Goal: Task Accomplishment & Management: Manage account settings

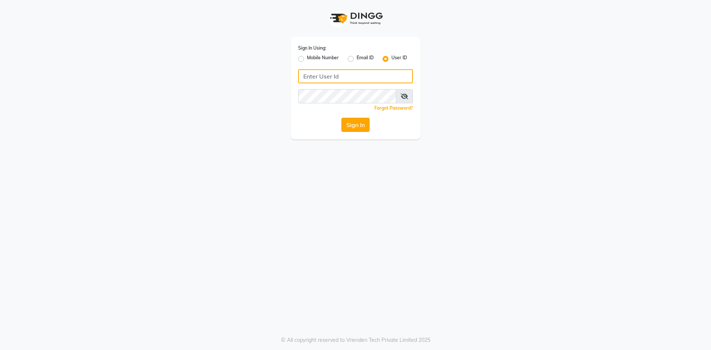
type input "e1851-01"
click at [351, 123] on button "Sign In" at bounding box center [355, 125] width 28 height 14
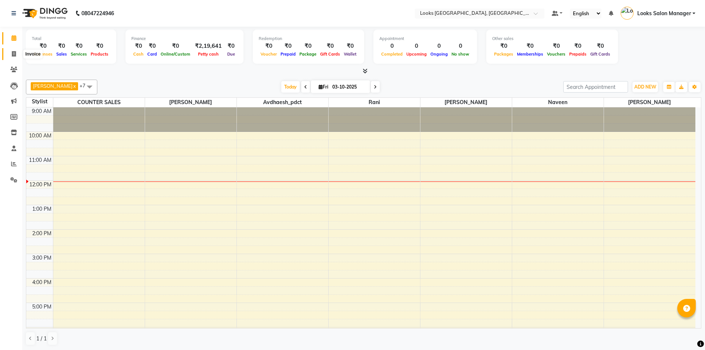
drag, startPoint x: 19, startPoint y: 54, endPoint x: 19, endPoint y: 49, distance: 4.8
click at [19, 54] on span at bounding box center [13, 54] width 13 height 9
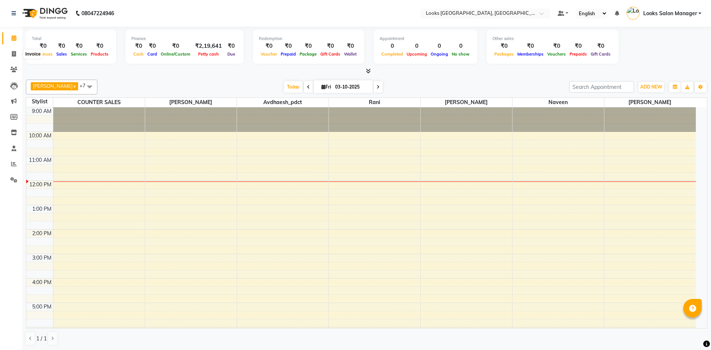
select select "service"
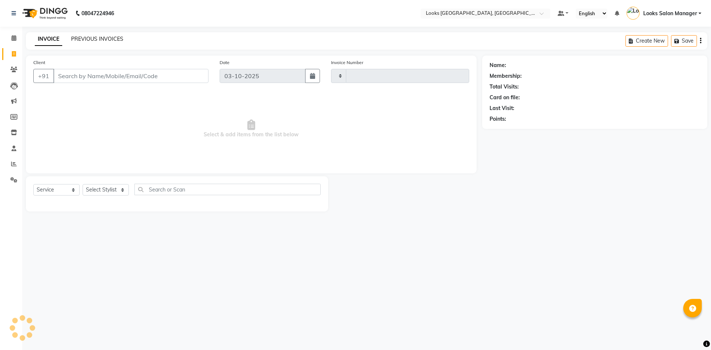
click at [86, 41] on link "PREVIOUS INVOICES" at bounding box center [97, 39] width 52 height 7
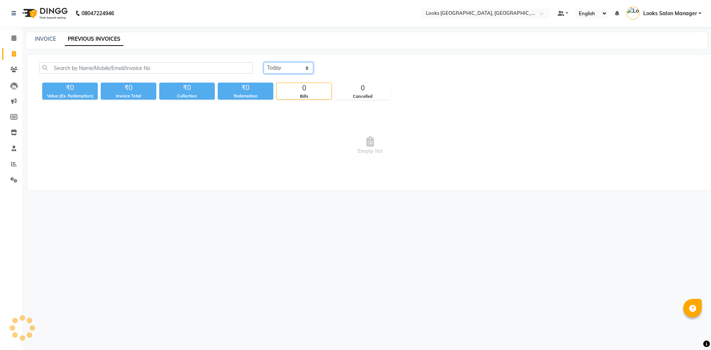
click at [274, 67] on select "Today Yesterday Custom Range" at bounding box center [289, 67] width 50 height 11
select select "yesterday"
click at [264, 62] on select "Today Yesterday Custom Range" at bounding box center [289, 67] width 50 height 11
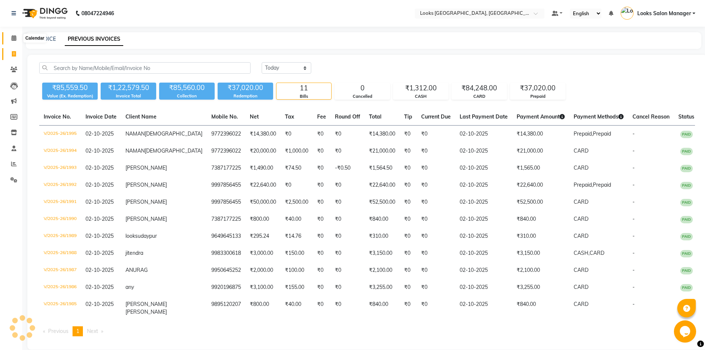
click at [8, 39] on span at bounding box center [13, 38] width 13 height 9
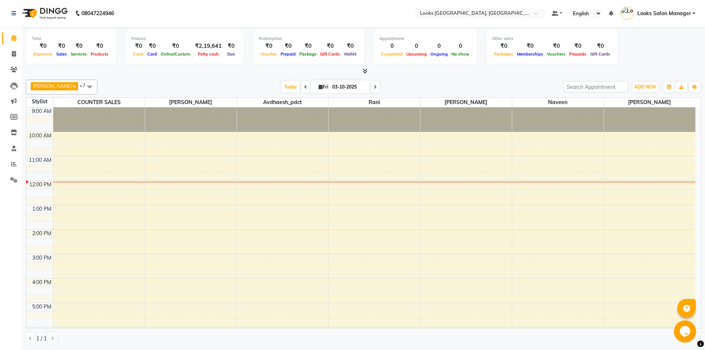
click at [363, 74] on span at bounding box center [364, 71] width 8 height 8
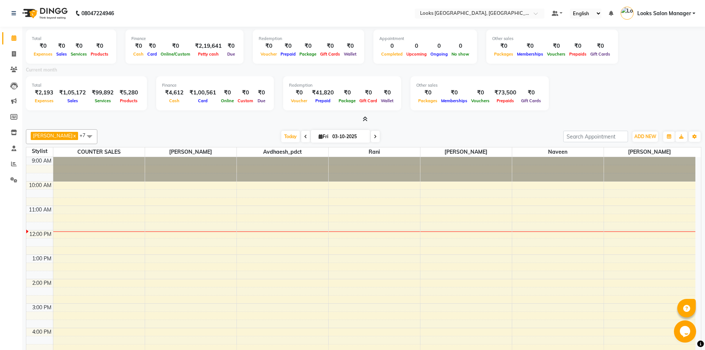
click at [366, 120] on icon at bounding box center [365, 119] width 5 height 6
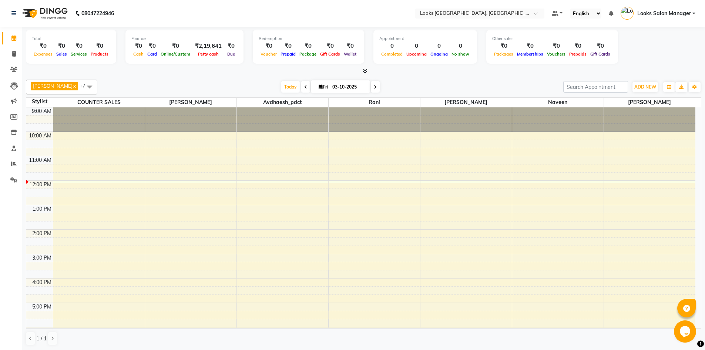
click at [367, 71] on icon at bounding box center [365, 71] width 5 height 6
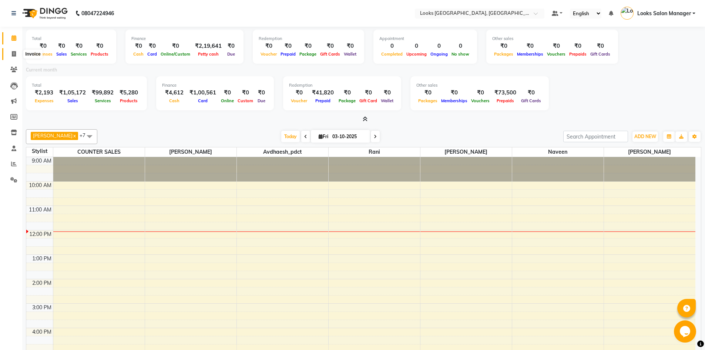
drag, startPoint x: 17, startPoint y: 51, endPoint x: 23, endPoint y: 51, distance: 6.0
click at [17, 51] on span at bounding box center [13, 54] width 13 height 9
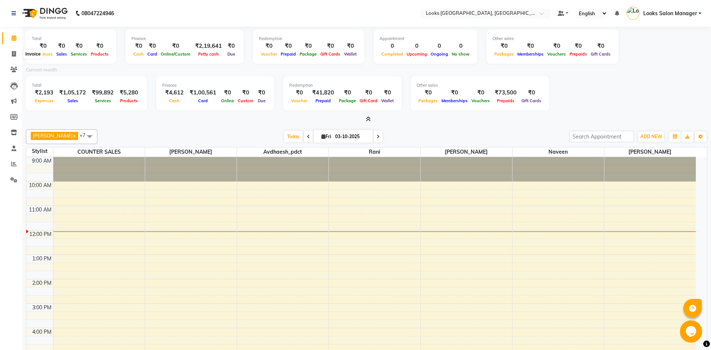
select select "service"
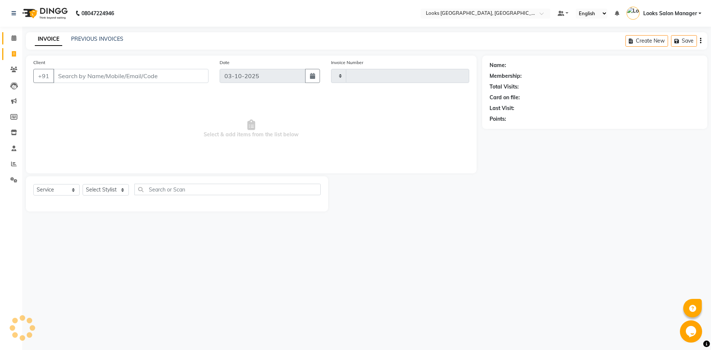
type input "1996"
select select "4460"
click at [94, 39] on link "PREVIOUS INVOICES" at bounding box center [97, 39] width 52 height 7
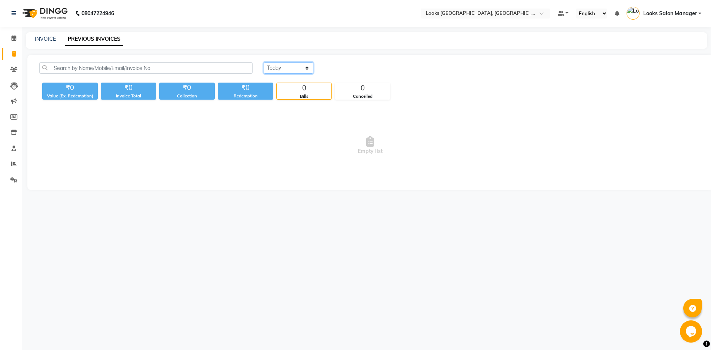
click at [295, 68] on select "Today Yesterday Custom Range" at bounding box center [289, 67] width 50 height 11
select select "yesterday"
click at [264, 62] on select "Today Yesterday Custom Range" at bounding box center [289, 67] width 50 height 11
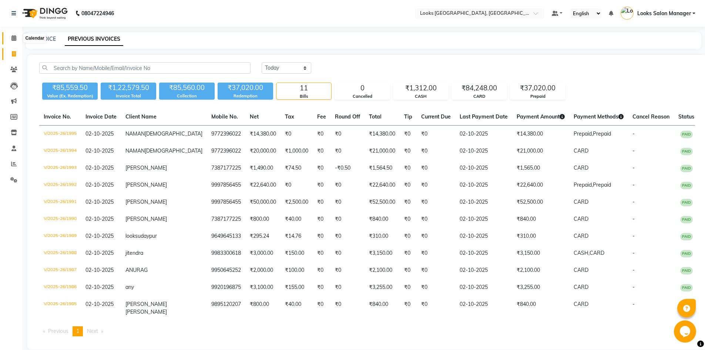
click at [14, 36] on icon at bounding box center [13, 38] width 5 height 6
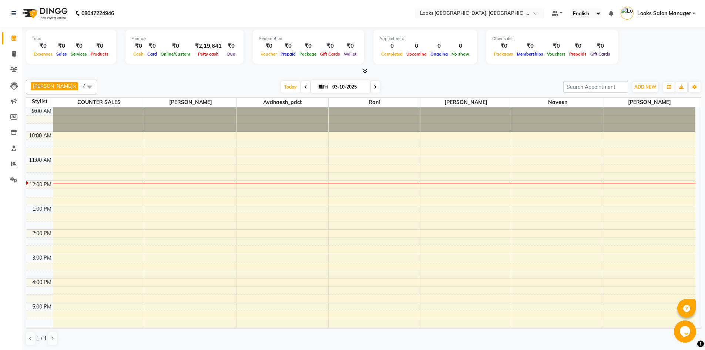
click at [21, 50] on li "Invoice" at bounding box center [11, 54] width 22 height 16
click at [19, 51] on span at bounding box center [13, 54] width 13 height 9
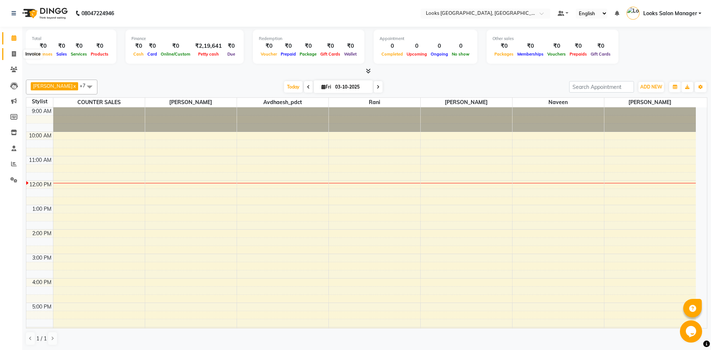
select select "4460"
select select "service"
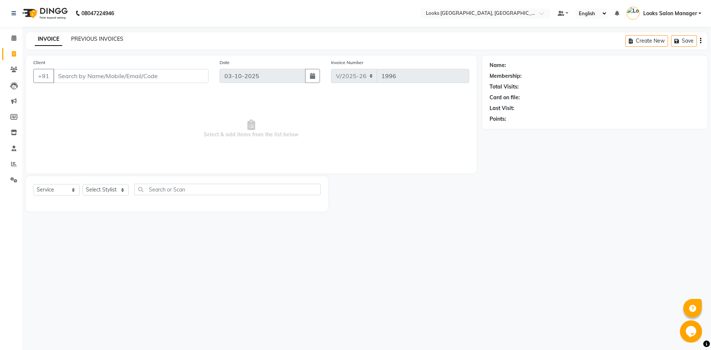
click at [75, 39] on link "PREVIOUS INVOICES" at bounding box center [97, 39] width 52 height 7
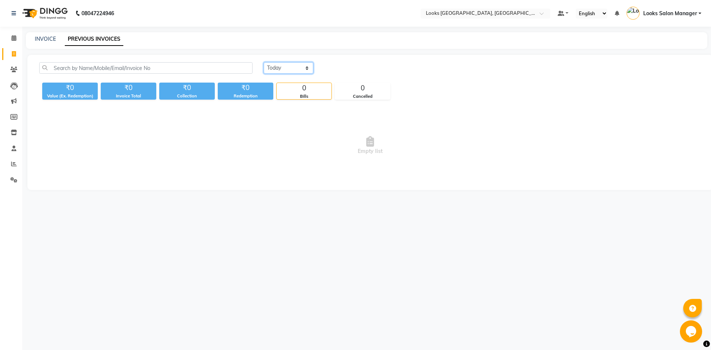
click at [290, 67] on select "Today Yesterday Custom Range" at bounding box center [289, 67] width 50 height 11
select select "yesterday"
click at [264, 62] on select "Today Yesterday Custom Range" at bounding box center [289, 67] width 50 height 11
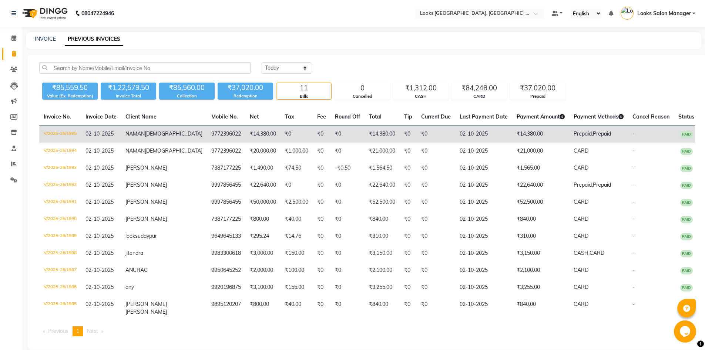
click at [255, 132] on td "₹14,380.00" at bounding box center [262, 133] width 35 height 17
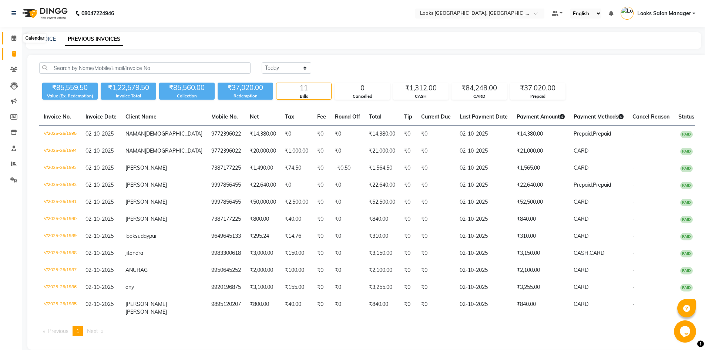
click at [14, 37] on icon at bounding box center [13, 38] width 5 height 6
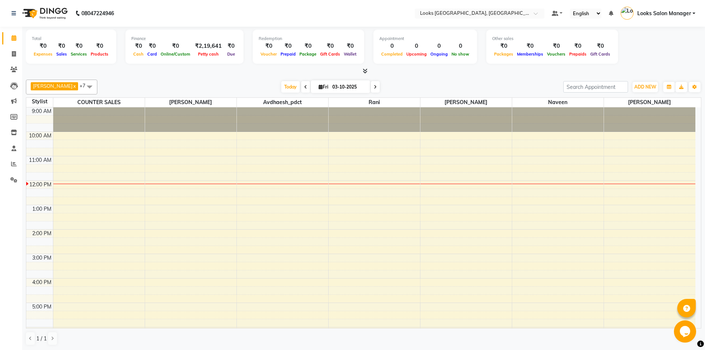
click at [363, 71] on icon at bounding box center [365, 71] width 5 height 6
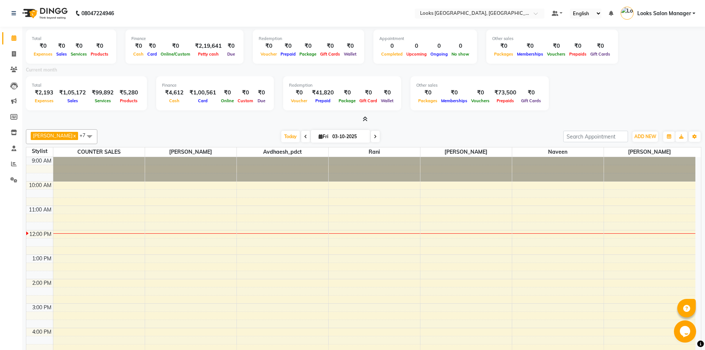
click at [366, 121] on icon at bounding box center [365, 119] width 5 height 6
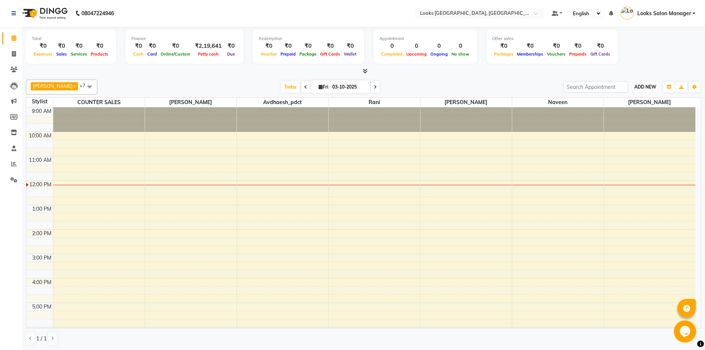
click at [648, 88] on span "ADD NEW" at bounding box center [646, 87] width 22 height 6
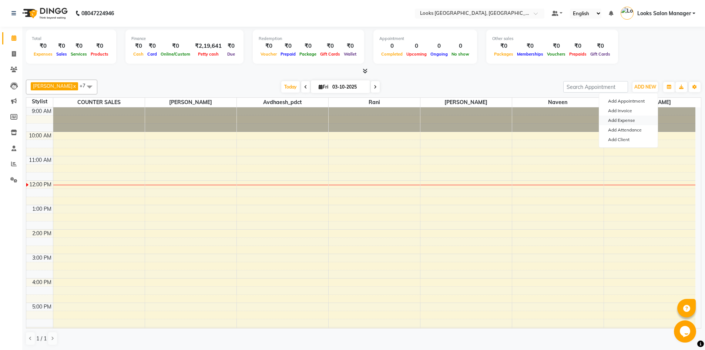
click at [629, 123] on link "Add Expense" at bounding box center [628, 121] width 58 height 10
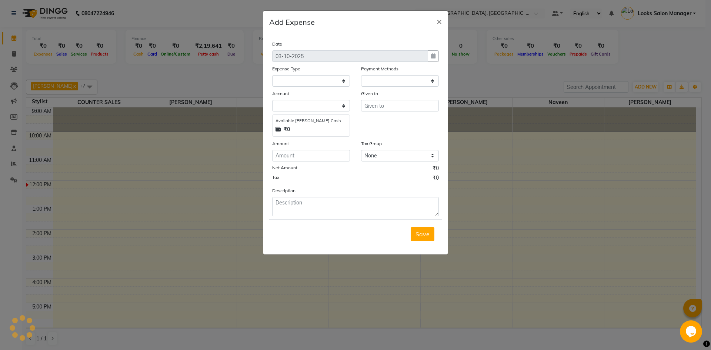
select select "1"
select select "3277"
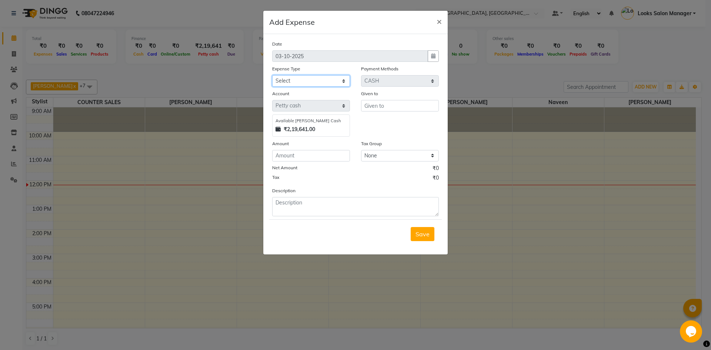
click at [336, 84] on select "Select Accommodation Aesthetics Bank Deposit BLINKIT Cash Handover Client Refun…" at bounding box center [311, 80] width 78 height 11
select select "24895"
click at [272, 75] on select "Select Accommodation Aesthetics Bank Deposit BLINKIT Cash Handover Client Refun…" at bounding box center [311, 80] width 78 height 11
click at [382, 108] on input "text" at bounding box center [400, 105] width 78 height 11
click at [372, 125] on button "MOH SIN" at bounding box center [390, 122] width 58 height 12
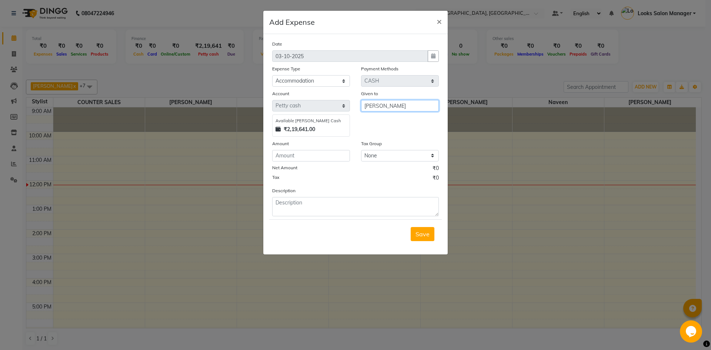
type input "[PERSON_NAME]"
click at [296, 155] on input "number" at bounding box center [311, 155] width 78 height 11
type input "3000"
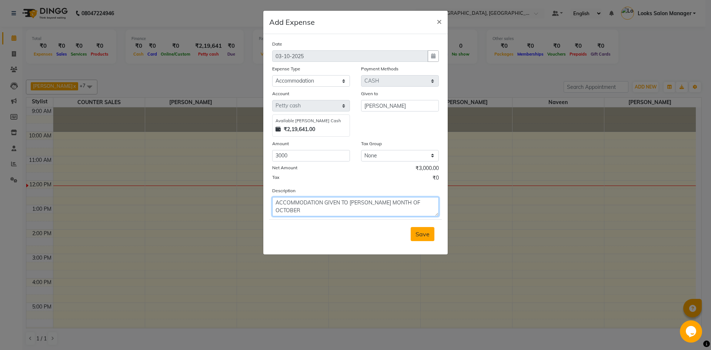
type textarea "ACCOMMODATION GIVEN TO MR. MOHSIN MONTH OF OCTOBER"
click at [422, 235] on span "Save" at bounding box center [422, 233] width 14 height 7
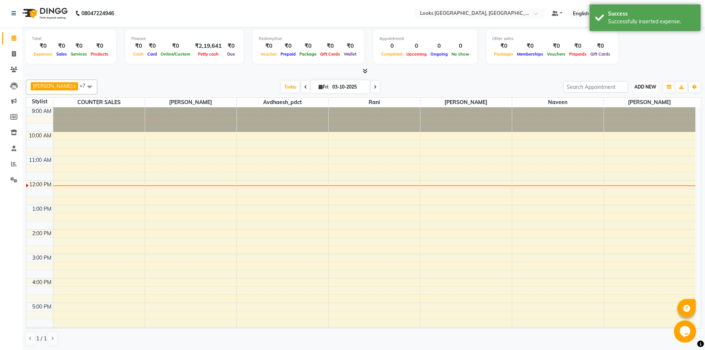
click at [639, 83] on button "ADD NEW Toggle Dropdown" at bounding box center [646, 87] width 26 height 10
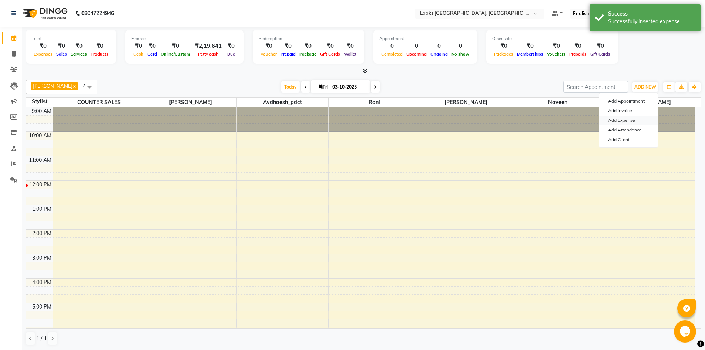
click at [626, 118] on link "Add Expense" at bounding box center [628, 121] width 58 height 10
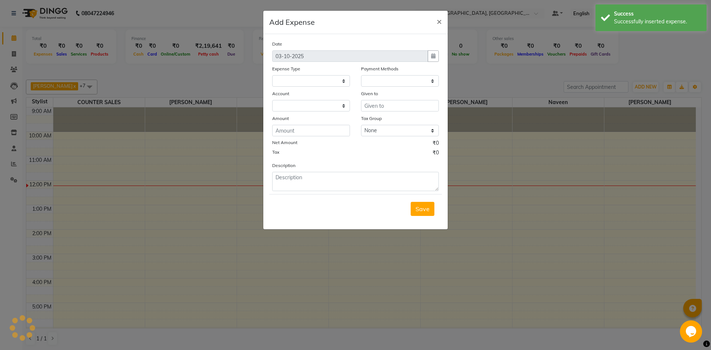
select select
select select "1"
select select "3277"
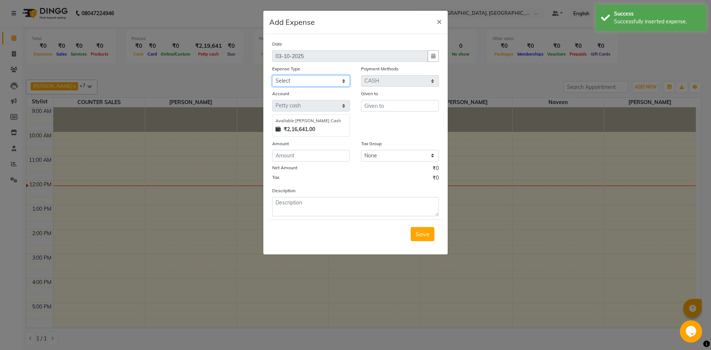
click at [329, 82] on select "Select Accommodation Aesthetics Bank Deposit BLINKIT Cash Handover Client Refun…" at bounding box center [311, 80] width 78 height 11
select select "24895"
click at [272, 75] on select "Select Accommodation Aesthetics Bank Deposit BLINKIT Cash Handover Client Refun…" at bounding box center [311, 80] width 78 height 11
click at [374, 98] on div "Given to" at bounding box center [400, 95] width 78 height 10
click at [374, 103] on input "text" at bounding box center [400, 105] width 78 height 11
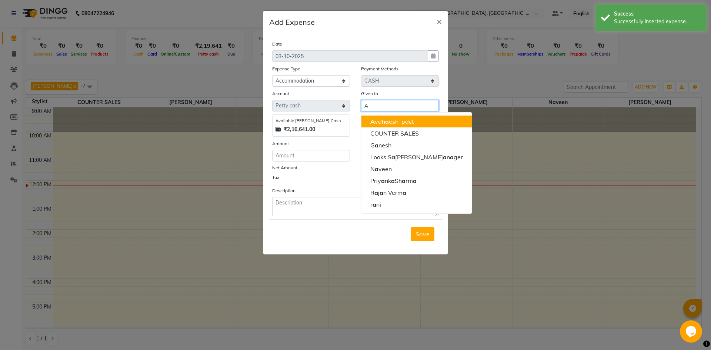
click at [375, 118] on ngb-highlight "A vdh a esh_pdct" at bounding box center [392, 121] width 44 height 7
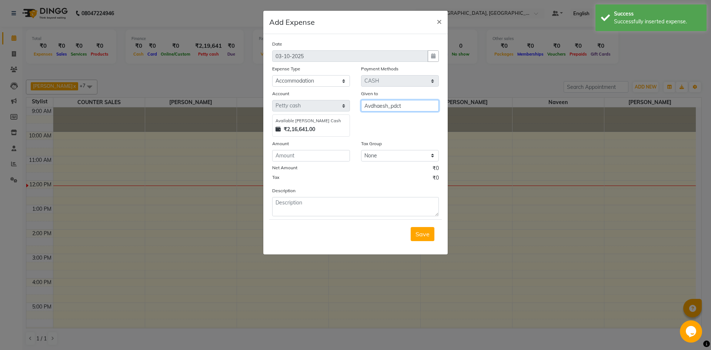
type input "Avdhaesh_pdct"
click at [326, 150] on input "number" at bounding box center [311, 155] width 78 height 11
type input "2500"
click at [294, 206] on textarea at bounding box center [355, 206] width 167 height 19
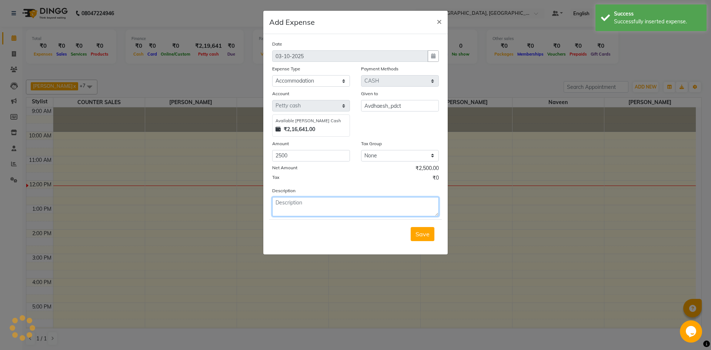
paste textarea "ACCOMMODATION GIVEN TO MR. MOHSIN MONTH OF OCTOBER"
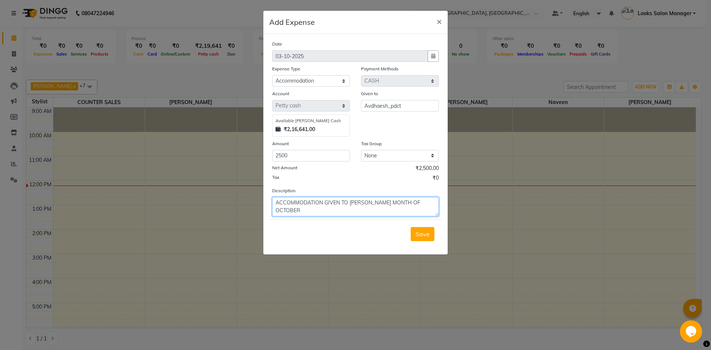
drag, startPoint x: 361, startPoint y: 203, endPoint x: 380, endPoint y: 203, distance: 19.3
click at [380, 203] on textarea "ACCOMMODATION GIVEN TO MR. MOHSIN MONTH OF OCTOBER" at bounding box center [355, 206] width 167 height 19
type textarea "ACCOMMODATION GIVEN TO MR. AVDHESH MONTH OF OCTOBER"
click at [420, 235] on span "Save" at bounding box center [422, 233] width 14 height 7
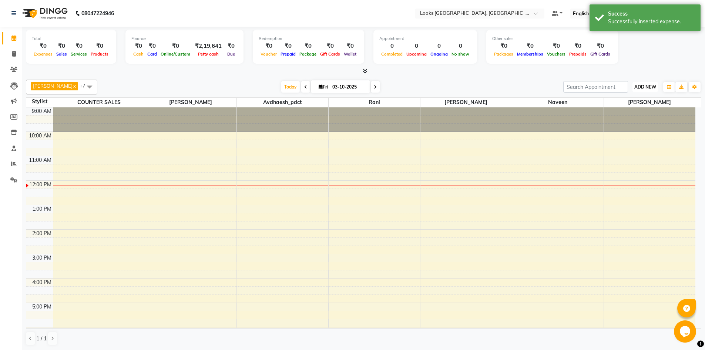
click at [653, 86] on span "ADD NEW" at bounding box center [646, 87] width 22 height 6
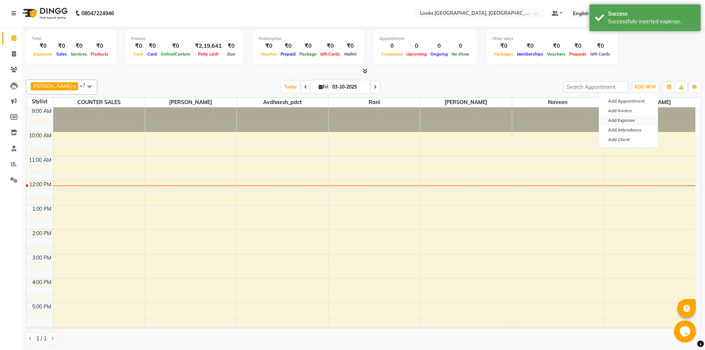
click at [610, 120] on link "Add Expense" at bounding box center [628, 121] width 58 height 10
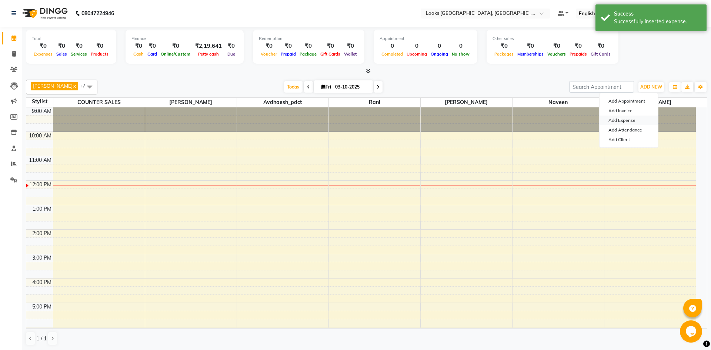
select select "1"
select select "3277"
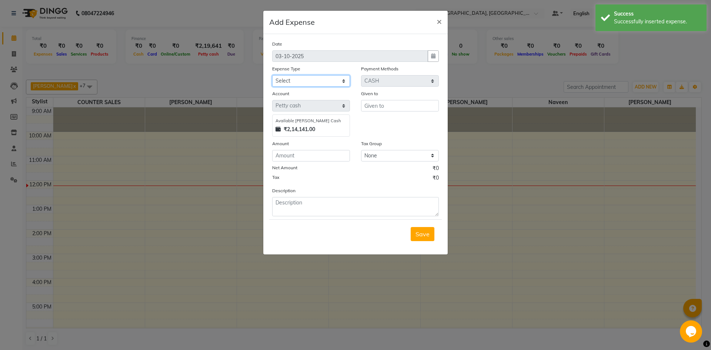
drag, startPoint x: 307, startPoint y: 81, endPoint x: 308, endPoint y: 86, distance: 4.9
click at [307, 81] on select "Select Accommodation Aesthetics Bank Deposit BLINKIT Cash Handover Client Refun…" at bounding box center [311, 80] width 78 height 11
select select "24895"
click at [272, 75] on select "Select Accommodation Aesthetics Bank Deposit BLINKIT Cash Handover Client Refun…" at bounding box center [311, 80] width 78 height 11
click at [365, 104] on input "text" at bounding box center [400, 105] width 78 height 11
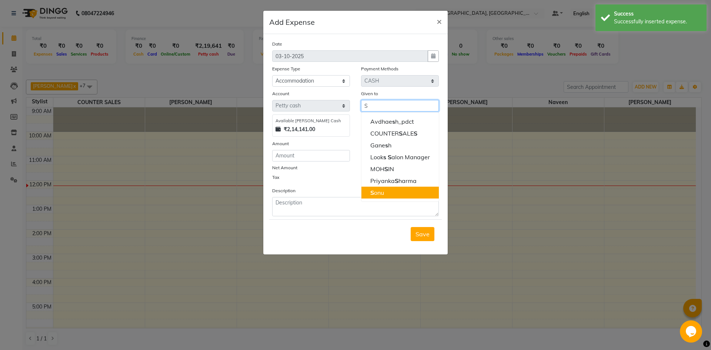
click at [378, 189] on ngb-highlight "S onu" at bounding box center [377, 192] width 14 height 7
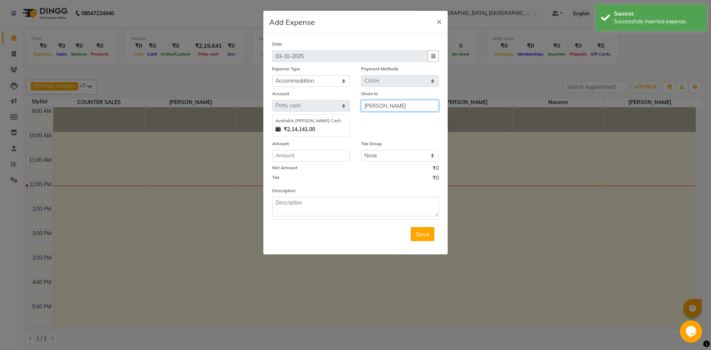
type input "[PERSON_NAME]"
click at [302, 155] on input "number" at bounding box center [311, 155] width 78 height 11
type input "2500"
click at [279, 198] on textarea at bounding box center [355, 206] width 167 height 19
paste textarea "ACCOMMODATION GIVEN TO MR. MOHSIN MONTH OF OCTOBER"
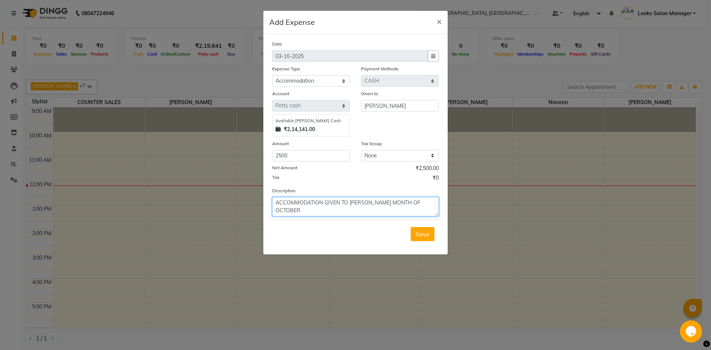
drag, startPoint x: 361, startPoint y: 203, endPoint x: 381, endPoint y: 202, distance: 19.6
click at [381, 202] on textarea "ACCOMMODATION GIVEN TO MR. MOHSIN MONTH OF OCTOBER" at bounding box center [355, 206] width 167 height 19
type textarea "ACCOMMODATION GIVEN TO MR. SONU MONTH OF OCTOBER"
click at [416, 231] on span "Save" at bounding box center [422, 233] width 14 height 7
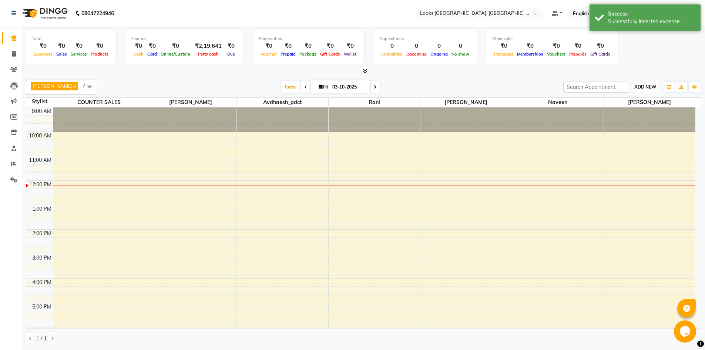
click at [642, 84] on span "ADD NEW" at bounding box center [646, 87] width 22 height 6
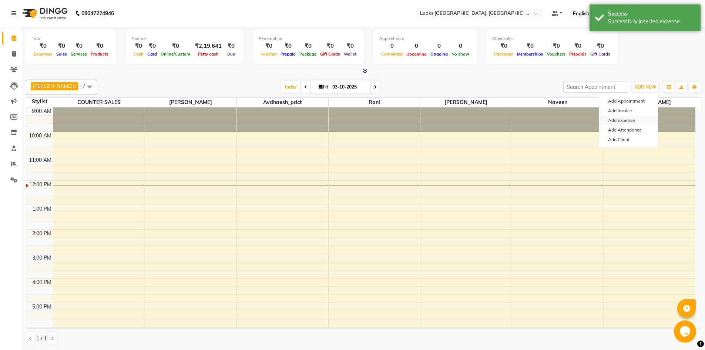
click at [631, 123] on link "Add Expense" at bounding box center [628, 121] width 58 height 10
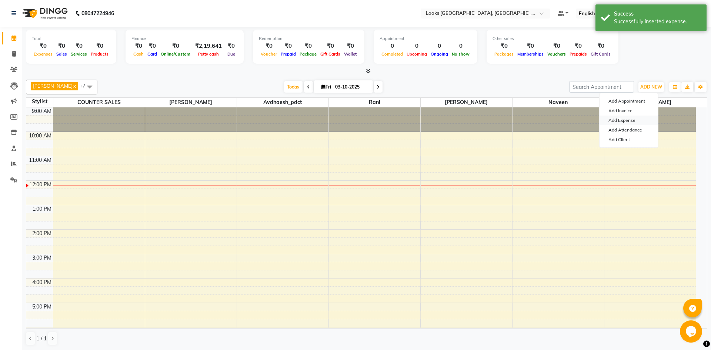
select select "1"
select select "3277"
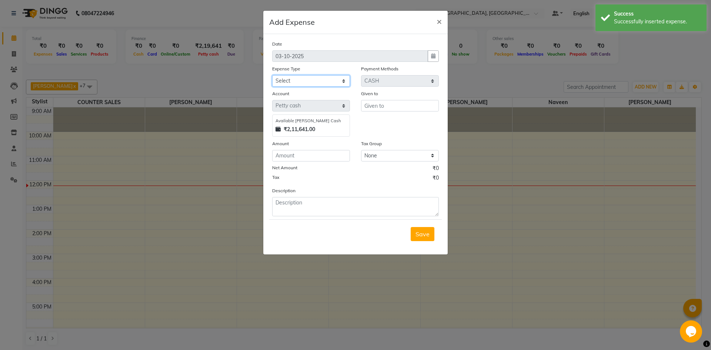
click at [338, 81] on select "Select Accommodation Aesthetics Bank Deposit BLINKIT Cash Handover Client Refun…" at bounding box center [311, 80] width 78 height 11
select select "24895"
click at [272, 75] on select "Select Accommodation Aesthetics Bank Deposit BLINKIT Cash Handover Client Refun…" at bounding box center [311, 80] width 78 height 11
click at [374, 107] on input "text" at bounding box center [400, 105] width 78 height 11
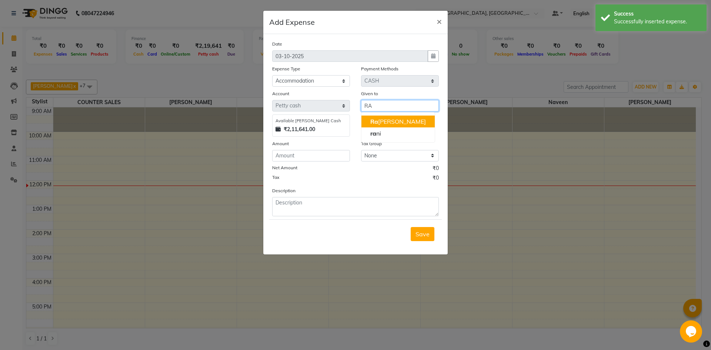
click at [378, 122] on span "Ra" at bounding box center [374, 121] width 8 height 7
type input "[PERSON_NAME]"
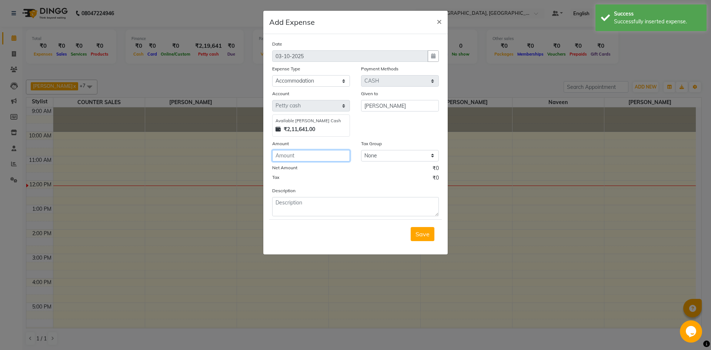
click at [320, 154] on input "number" at bounding box center [311, 155] width 78 height 11
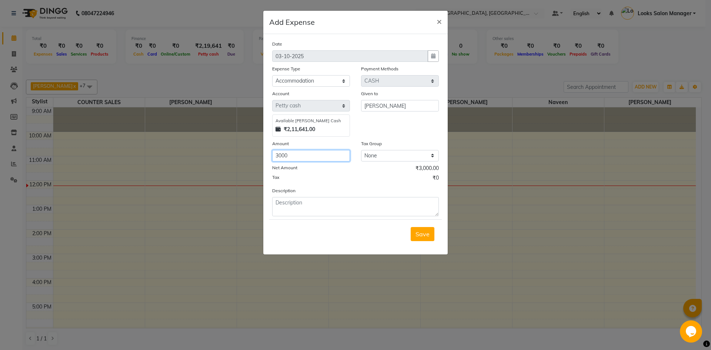
type input "3000"
click at [301, 211] on textarea at bounding box center [355, 206] width 167 height 19
paste textarea "ACCOMMODATION GIVEN TO MR. MOHSIN MONTH OF OCTOBER"
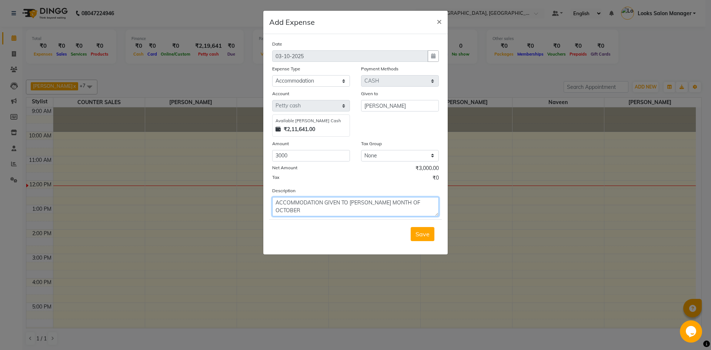
drag, startPoint x: 359, startPoint y: 201, endPoint x: 381, endPoint y: 205, distance: 21.9
click at [381, 204] on textarea "ACCOMMODATION GIVEN TO MR. MOHSIN MONTH OF OCTOBER" at bounding box center [355, 206] width 167 height 19
type textarea "ACCOMMODATION GIVEN TO MR. RAJAN MONTH OF OCTOBER"
click at [419, 236] on span "Save" at bounding box center [422, 233] width 14 height 7
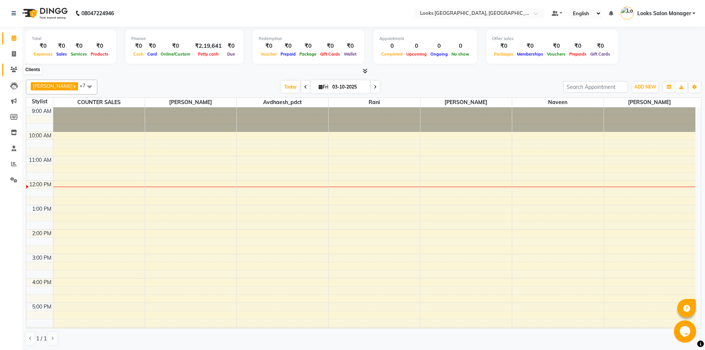
click at [12, 71] on icon at bounding box center [13, 70] width 7 height 6
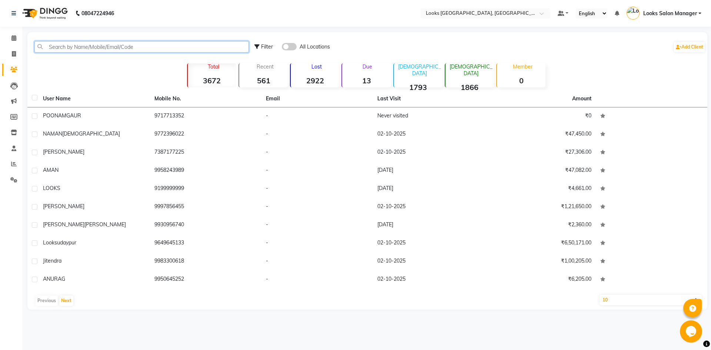
click at [73, 50] on input "text" at bounding box center [141, 46] width 214 height 11
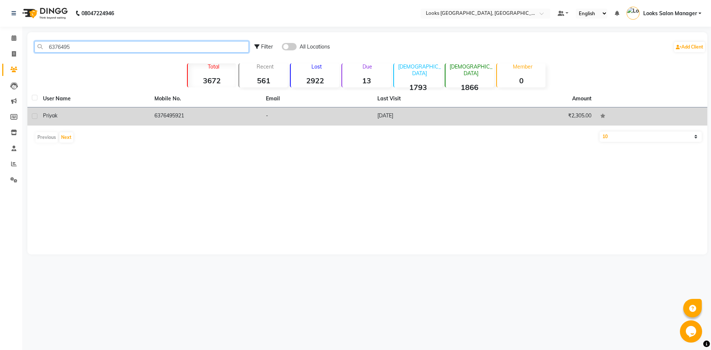
type input "6376495"
click at [124, 122] on td "Priya k" at bounding box center [94, 116] width 111 height 18
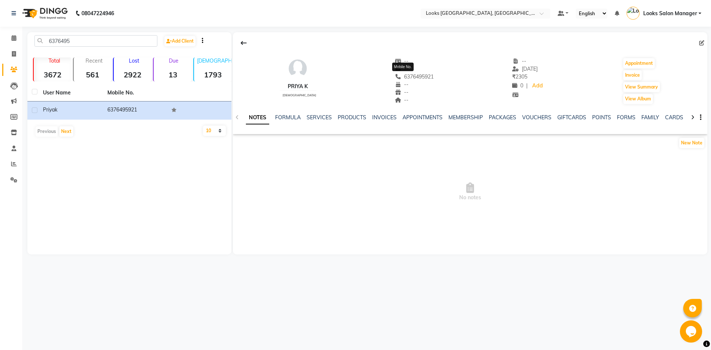
click at [402, 76] on span "6376495921" at bounding box center [414, 76] width 39 height 7
copy span "6376495921"
click at [14, 55] on icon at bounding box center [14, 54] width 4 height 6
select select "4460"
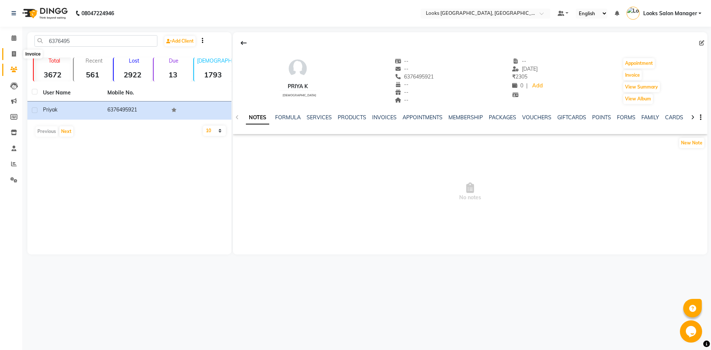
select select "service"
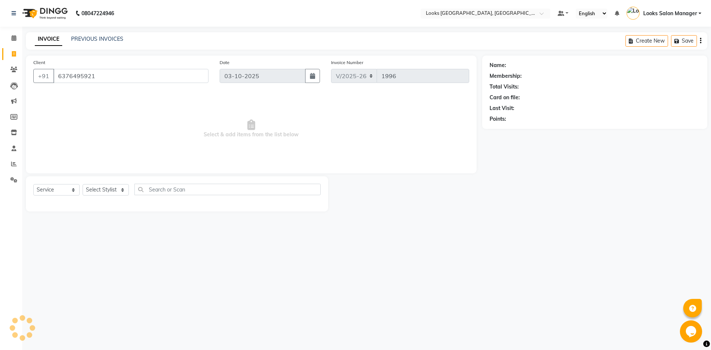
type input "6376495921"
select select "1: Object"
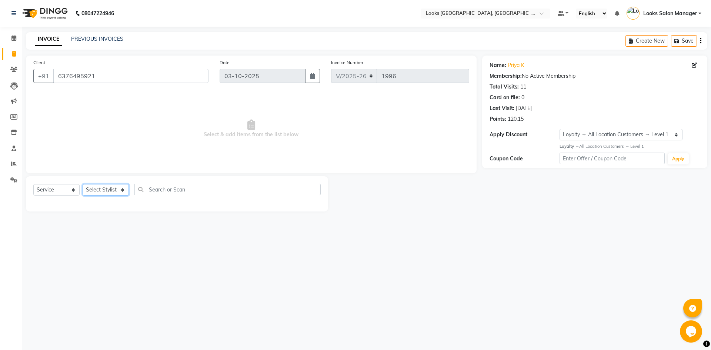
click at [97, 194] on select "Select Stylist Avdhaesh_pdct COUNTER SALES [PERSON_NAME] Looks Salon Manager [P…" at bounding box center [106, 189] width 46 height 11
select select "25207"
click at [83, 184] on select "Select Stylist Avdhaesh_pdct COUNTER SALES [PERSON_NAME] Looks Salon Manager [P…" at bounding box center [106, 189] width 46 height 11
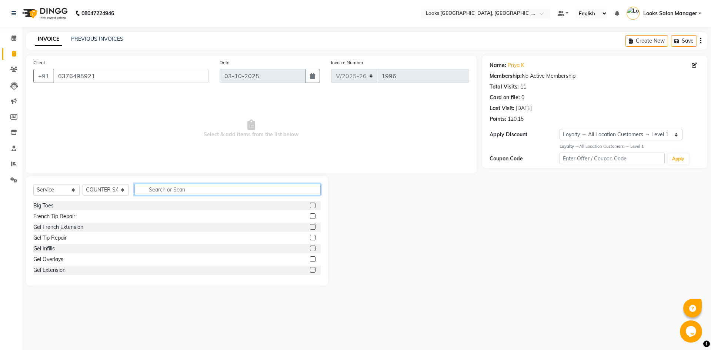
click at [151, 188] on input "text" at bounding box center [227, 189] width 186 height 11
type input "EYE"
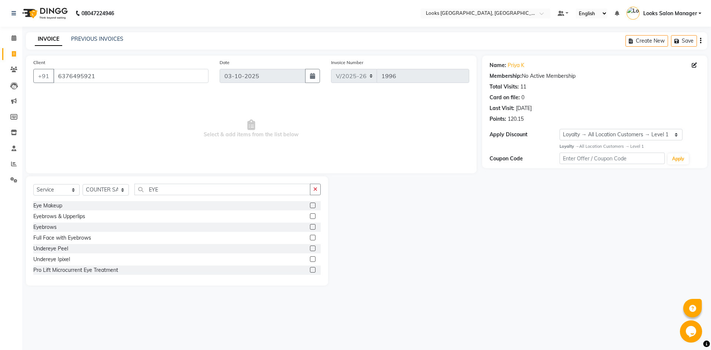
click at [310, 216] on label at bounding box center [313, 216] width 6 height 6
click at [310, 216] on input "checkbox" at bounding box center [312, 216] width 5 height 5
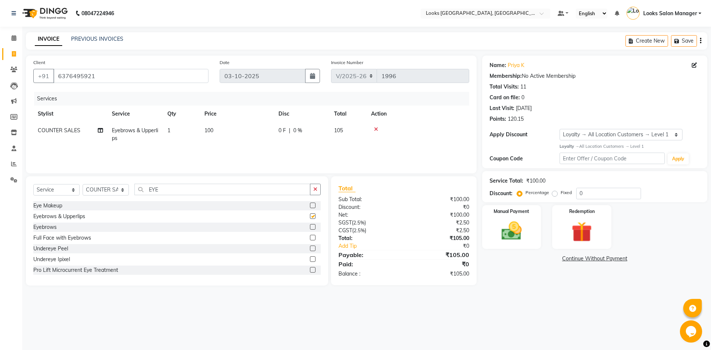
checkbox input "false"
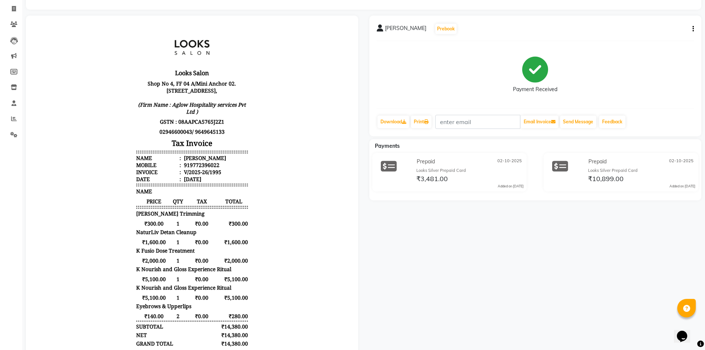
scroll to position [111, 0]
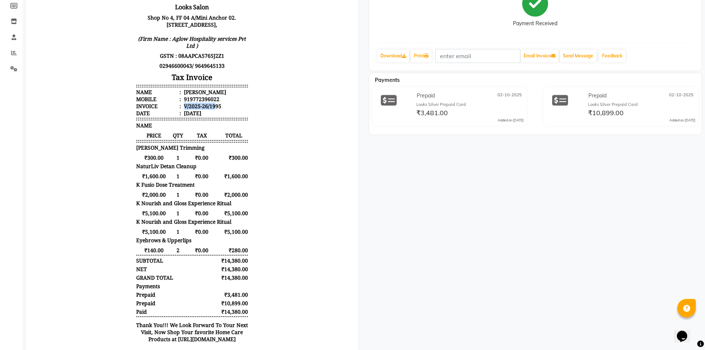
drag, startPoint x: 178, startPoint y: 106, endPoint x: 209, endPoint y: 108, distance: 30.4
click at [209, 108] on div "V/2025-26/1995" at bounding box center [202, 106] width 39 height 7
click at [215, 109] on div "V/2025-26/1995" at bounding box center [202, 106] width 39 height 7
drag, startPoint x: 179, startPoint y: 106, endPoint x: 214, endPoint y: 109, distance: 34.5
click at [214, 109] on div "V/2025-26/1995" at bounding box center [202, 106] width 39 height 7
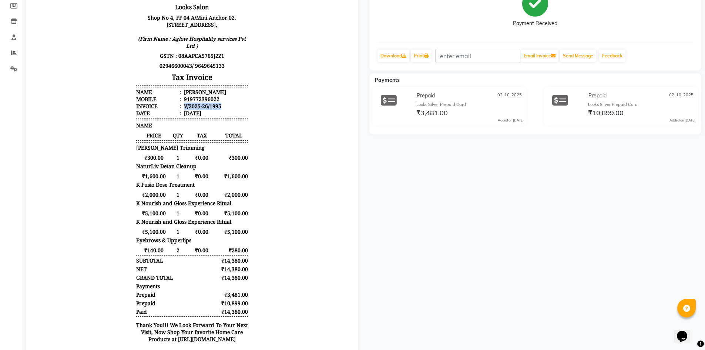
copy div "V/2025-26/1995"
drag, startPoint x: 185, startPoint y: 99, endPoint x: 220, endPoint y: 102, distance: 35.6
click at [220, 102] on li "Mobile : 919772396022" at bounding box center [192, 99] width 112 height 7
copy div "9772396022"
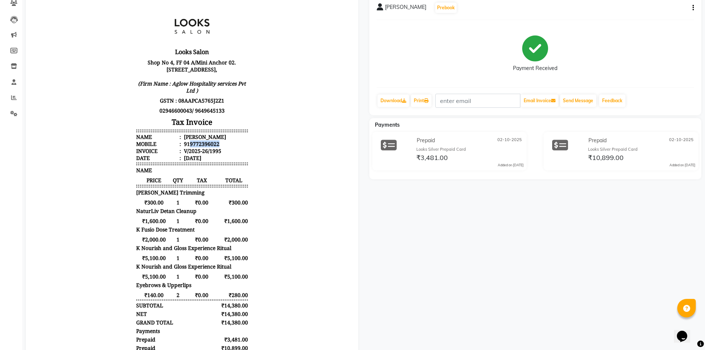
scroll to position [0, 0]
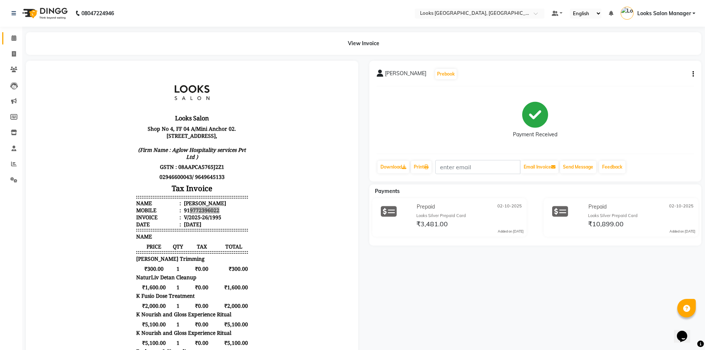
click at [16, 43] on link "Calendar" at bounding box center [11, 38] width 18 height 12
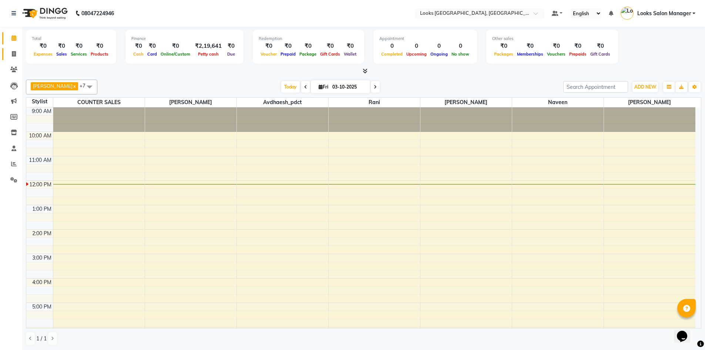
click at [13, 54] on icon at bounding box center [14, 54] width 4 height 6
select select "service"
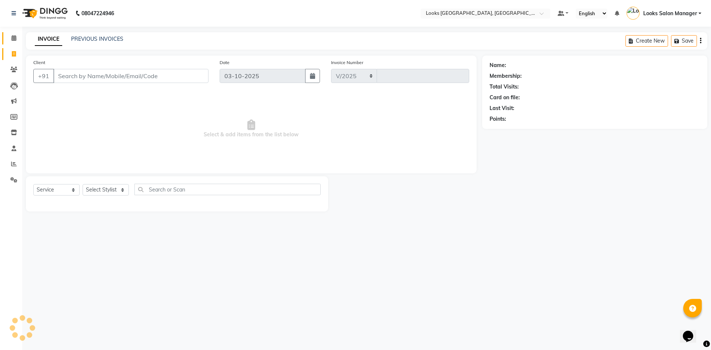
select select "4460"
type input "1996"
click at [115, 71] on input "Client" at bounding box center [130, 76] width 155 height 14
type input "9717713352"
click at [191, 78] on span "Add Client" at bounding box center [189, 75] width 29 height 7
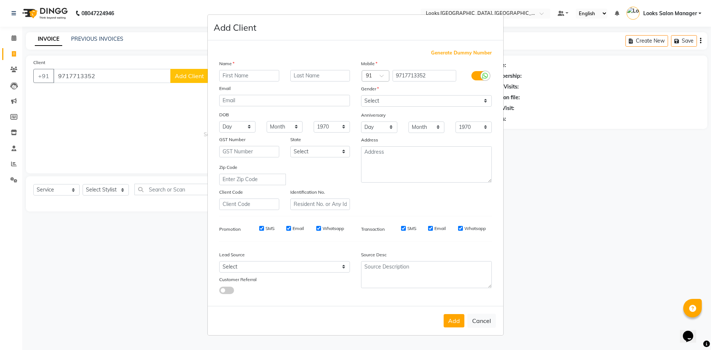
click at [252, 80] on input "text" at bounding box center [249, 75] width 60 height 11
type input "POONAM"
click at [377, 103] on select "Select Male Female Other Prefer Not To Say" at bounding box center [426, 100] width 131 height 11
select select "female"
click at [361, 95] on select "Select Male Female Other Prefer Not To Say" at bounding box center [426, 100] width 131 height 11
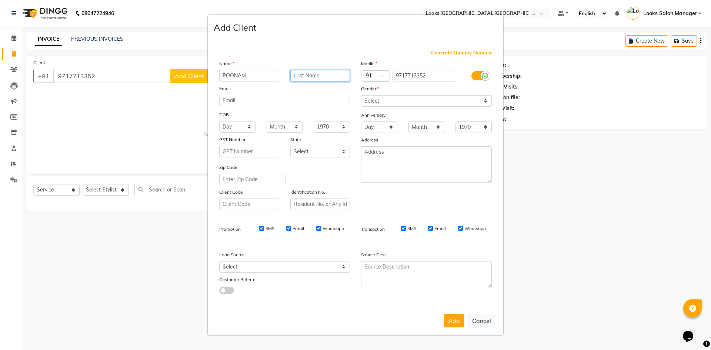
click at [309, 80] on input "text" at bounding box center [320, 75] width 60 height 11
type input "GAUR"
click at [449, 313] on div "Add Cancel" at bounding box center [355, 320] width 295 height 29
click at [449, 317] on button "Add" at bounding box center [454, 320] width 21 height 13
select select
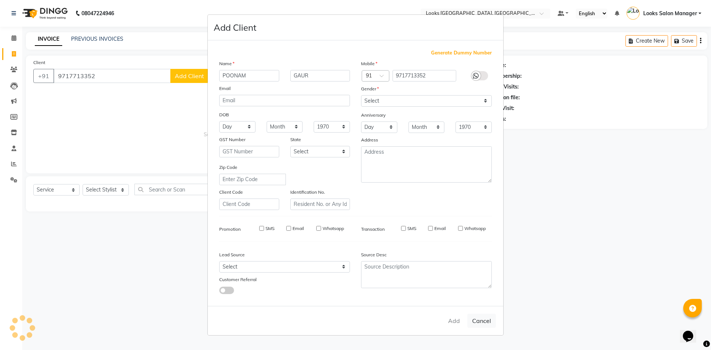
select select
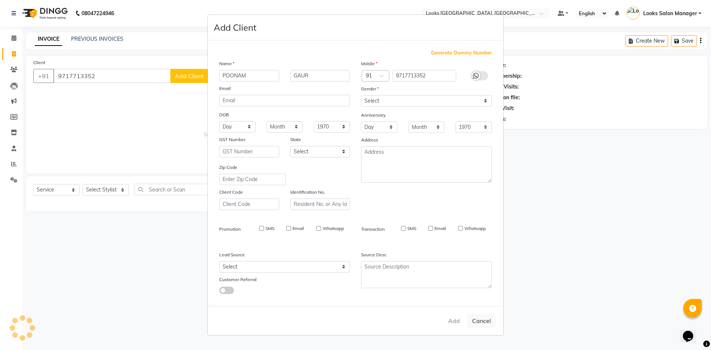
select select
checkbox input "false"
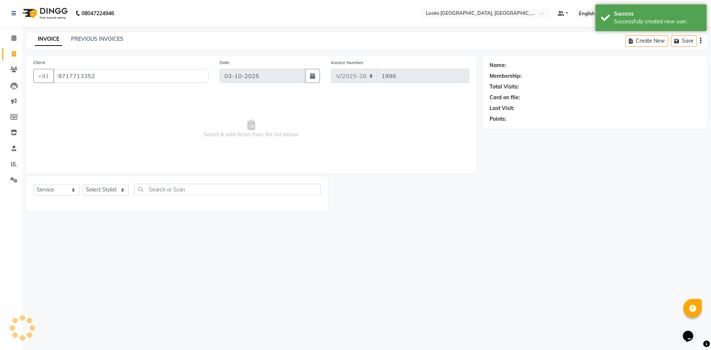
select select "1: Object"
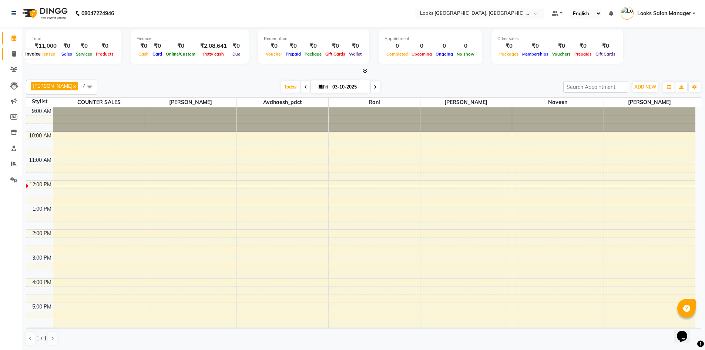
click at [17, 53] on span at bounding box center [13, 54] width 13 height 9
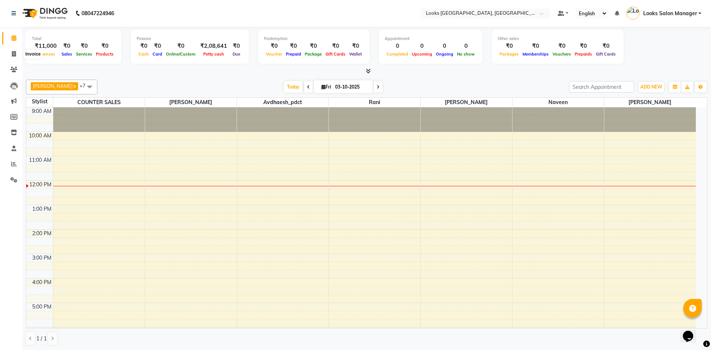
select select "service"
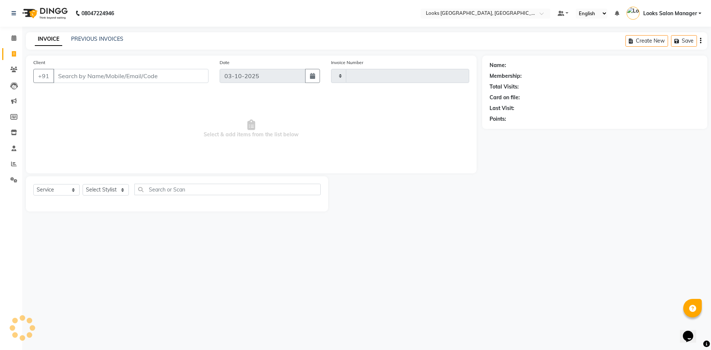
type input "1996"
select select "4460"
click at [61, 73] on input "Client" at bounding box center [130, 76] width 155 height 14
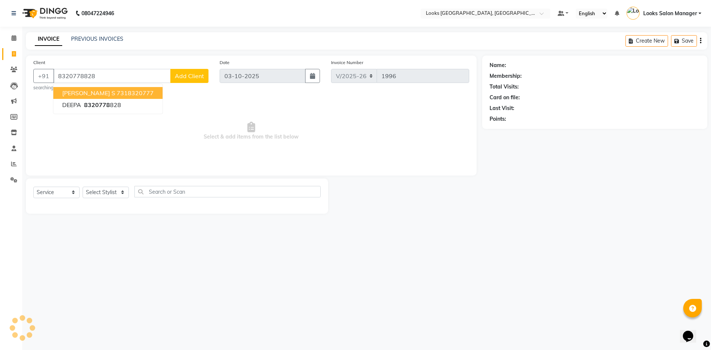
type input "8320778828"
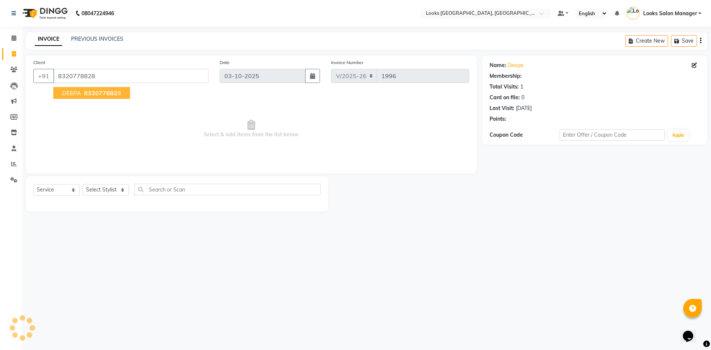
select select "1: Object"
click at [100, 97] on button "DEEPA 832077882 8" at bounding box center [91, 93] width 77 height 12
select select "1: Object"
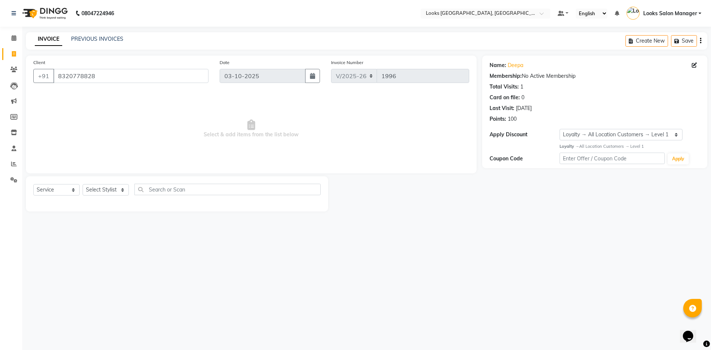
click at [97, 181] on div "Select Service Product Membership Package Voucher Prepaid Gift Card Select Styl…" at bounding box center [177, 193] width 302 height 35
click at [105, 189] on select "Select Stylist Avdhaesh_pdct COUNTER SALES [PERSON_NAME] Looks Salon Manager [P…" at bounding box center [106, 189] width 46 height 11
select select "25215"
click at [83, 184] on select "Select Stylist Avdhaesh_pdct COUNTER SALES [PERSON_NAME] Looks Salon Manager [P…" at bounding box center [106, 189] width 46 height 11
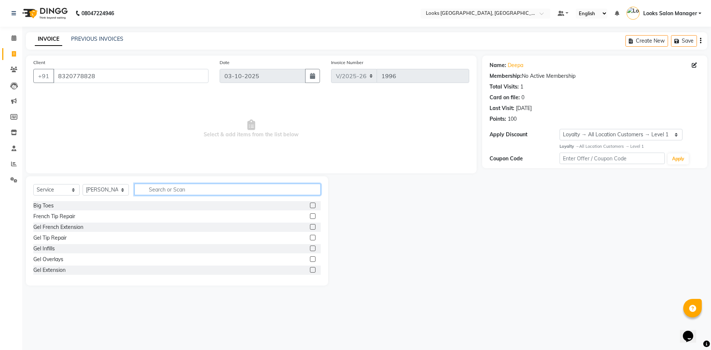
click at [165, 187] on input "text" at bounding box center [227, 189] width 186 height 11
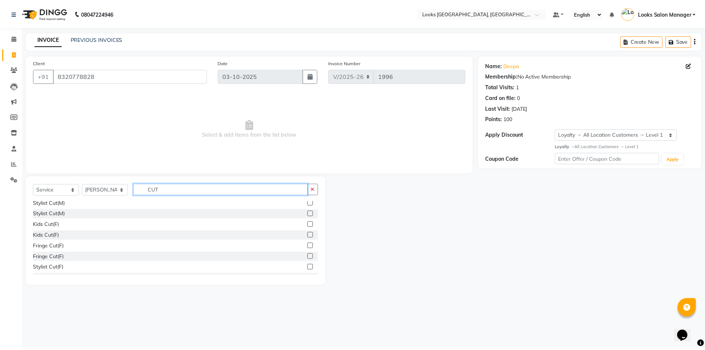
scroll to position [37, 0]
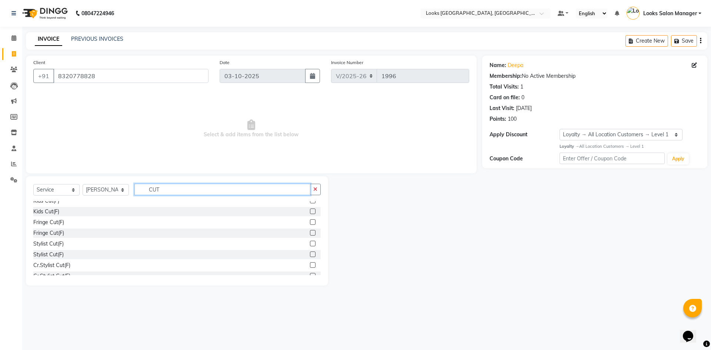
type input "CUT"
click at [310, 241] on label at bounding box center [313, 244] width 6 height 6
click at [310, 241] on input "checkbox" at bounding box center [312, 243] width 5 height 5
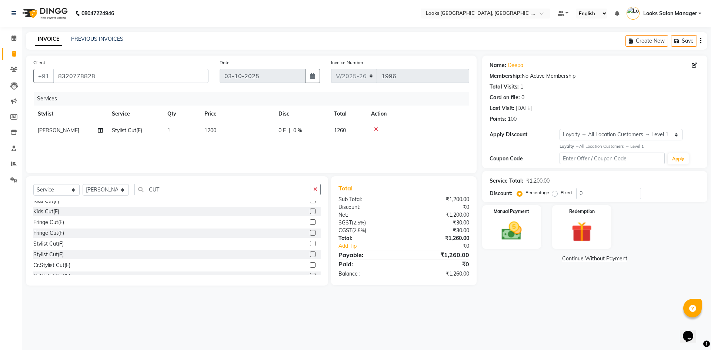
checkbox input "false"
click at [253, 130] on td "1200" at bounding box center [237, 130] width 74 height 17
select select "25215"
click at [253, 130] on input "1200" at bounding box center [271, 132] width 65 height 11
type input "1000"
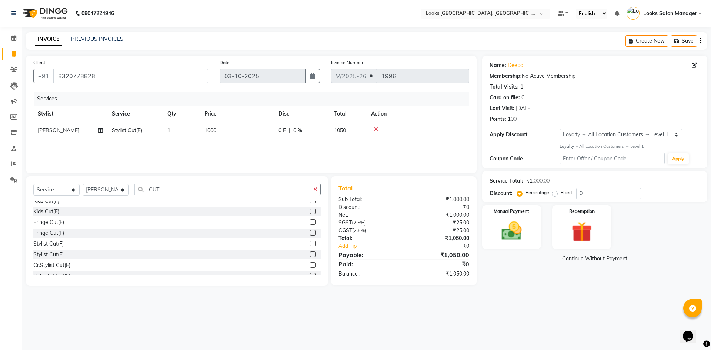
drag, startPoint x: 174, startPoint y: 154, endPoint x: 179, endPoint y: 149, distance: 6.8
click at [175, 154] on div "Services Stylist Service Qty Price Disc Total Action MOHSIN Stylist Cut(F) 1 10…" at bounding box center [251, 129] width 436 height 74
click at [523, 239] on img at bounding box center [511, 231] width 34 height 24
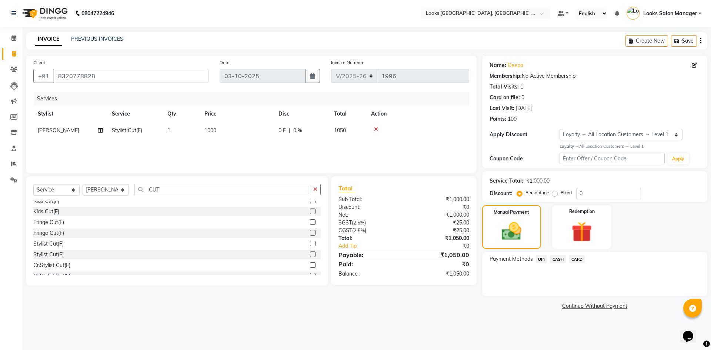
click at [579, 258] on span "CARD" at bounding box center [577, 259] width 16 height 9
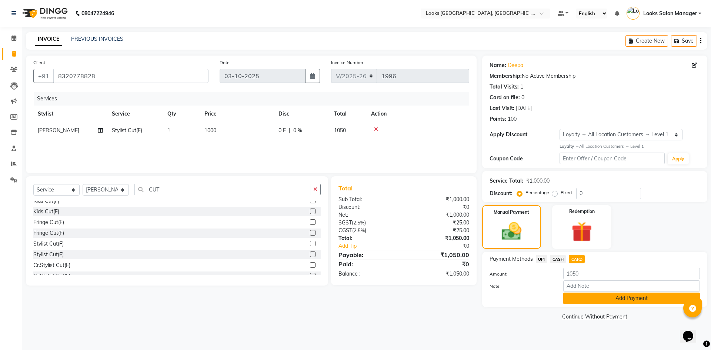
click at [576, 295] on button "Add Payment" at bounding box center [631, 297] width 137 height 11
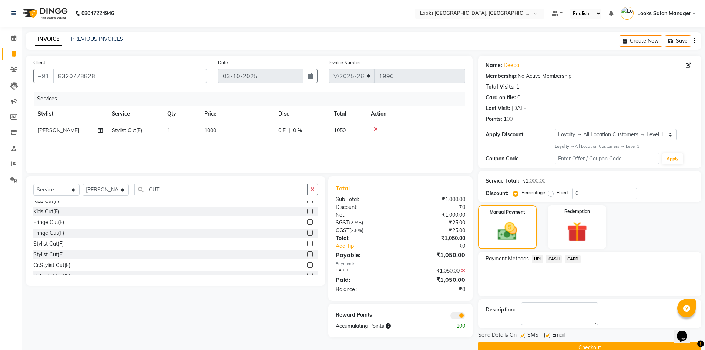
click at [523, 334] on label at bounding box center [523, 335] width 6 height 6
click at [523, 334] on input "checkbox" at bounding box center [522, 335] width 5 height 5
checkbox input "false"
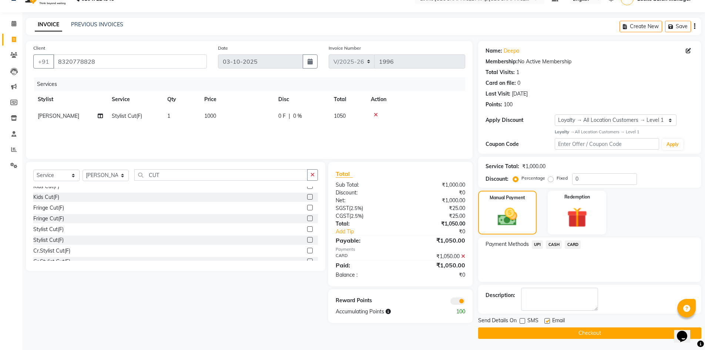
click at [586, 331] on button "Checkout" at bounding box center [589, 332] width 223 height 11
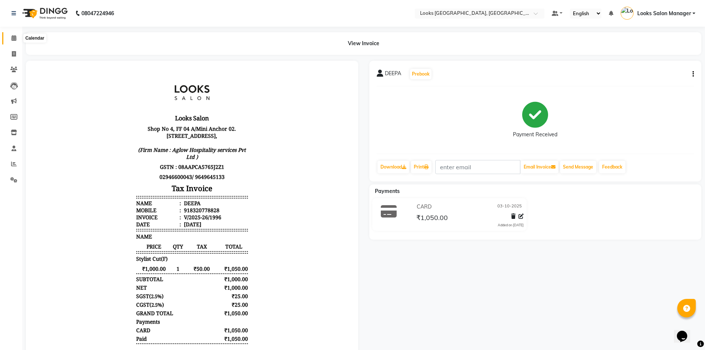
click at [14, 39] on icon at bounding box center [13, 38] width 5 height 6
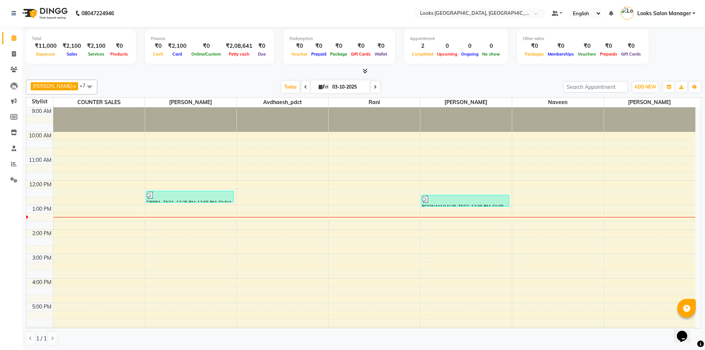
click at [364, 68] on icon at bounding box center [365, 71] width 5 height 6
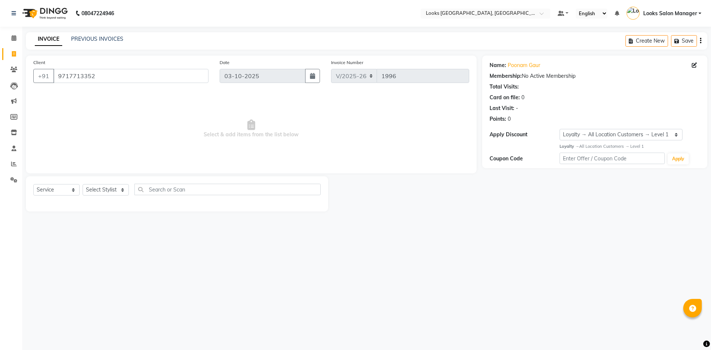
select select "4460"
select select "service"
select select "1: Object"
click at [104, 194] on select "Select Stylist Avdhaesh_pdct COUNTER SALES [PERSON_NAME] Looks Salon Manager [P…" at bounding box center [106, 189] width 46 height 11
select select "64711"
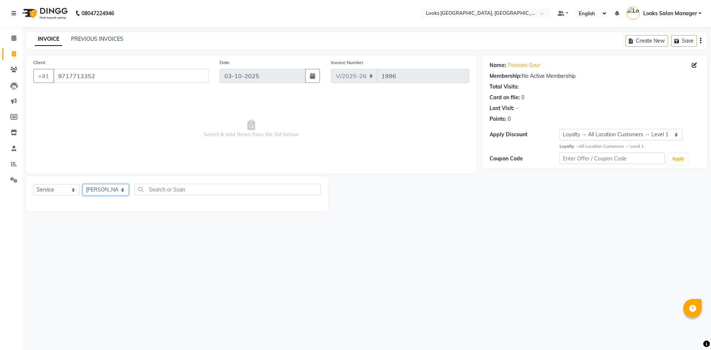
click at [83, 184] on select "Select Stylist Avdhaesh_pdct COUNTER SALES [PERSON_NAME] Looks Salon Manager [P…" at bounding box center [106, 189] width 46 height 11
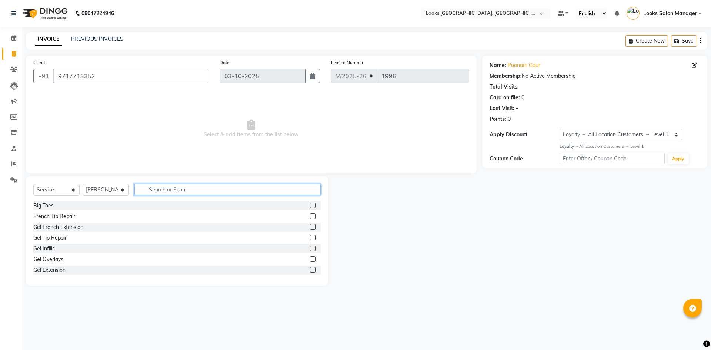
click at [167, 188] on input "text" at bounding box center [227, 189] width 186 height 11
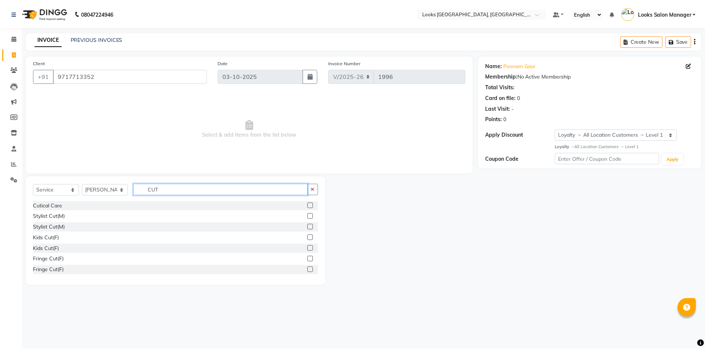
scroll to position [37, 0]
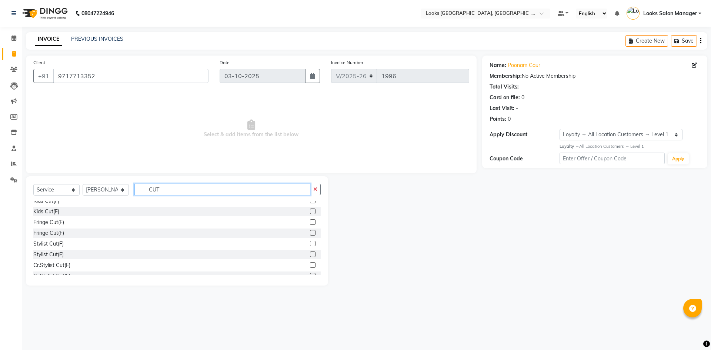
type input "CUT"
click at [310, 242] on label at bounding box center [313, 244] width 6 height 6
click at [310, 242] on input "checkbox" at bounding box center [312, 243] width 5 height 5
checkbox input "true"
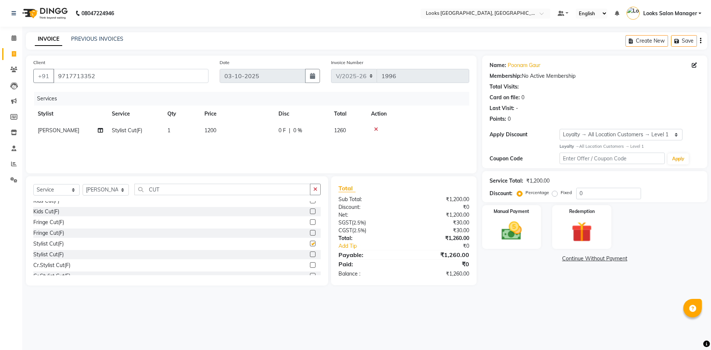
click at [239, 134] on td "1200" at bounding box center [237, 130] width 74 height 17
select select "64711"
checkbox input "false"
click at [239, 134] on td "1200" at bounding box center [272, 136] width 74 height 28
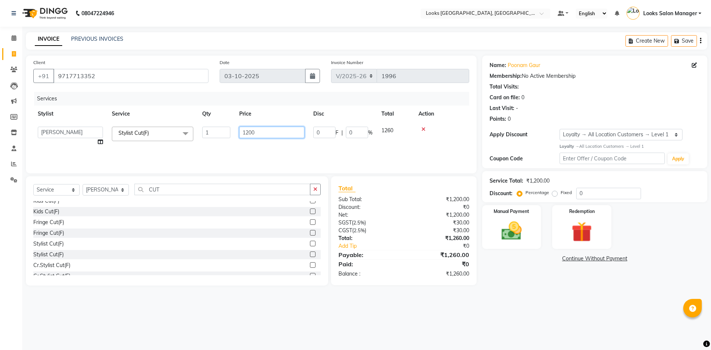
click at [243, 133] on input "1200" at bounding box center [271, 132] width 65 height 11
type input "1000"
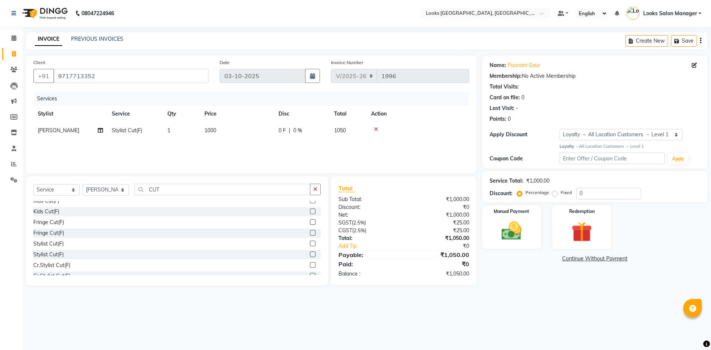
click at [235, 147] on div "Services Stylist Service Qty Price Disc Total Action [PERSON_NAME] Stylist Cut(…" at bounding box center [251, 129] width 436 height 74
click at [501, 230] on img at bounding box center [511, 231] width 34 height 24
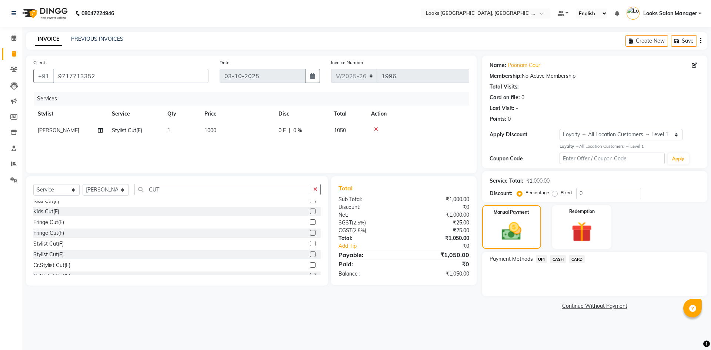
click at [573, 260] on span "CARD" at bounding box center [577, 259] width 16 height 9
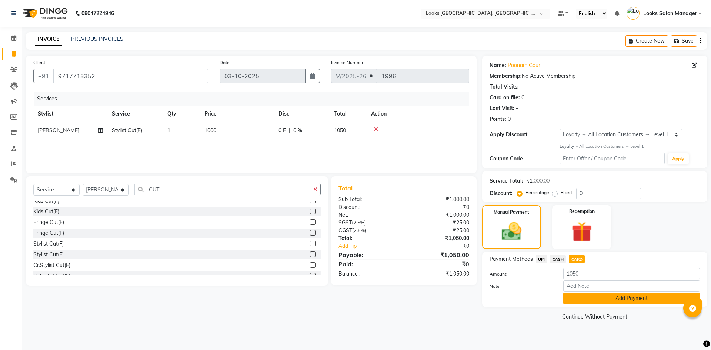
click at [588, 297] on button "Add Payment" at bounding box center [631, 297] width 137 height 11
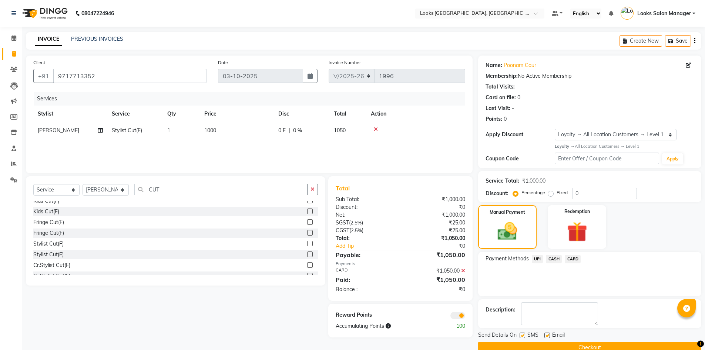
click at [521, 333] on label at bounding box center [523, 335] width 6 height 6
click at [521, 333] on input "checkbox" at bounding box center [522, 335] width 5 height 5
checkbox input "false"
click at [513, 346] on button "Checkout" at bounding box center [589, 347] width 223 height 11
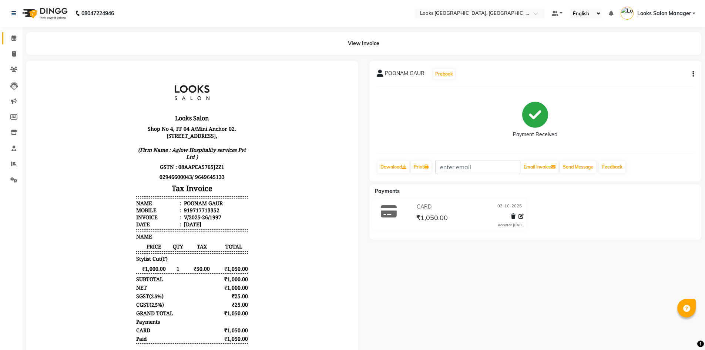
click at [7, 40] on link "Calendar" at bounding box center [11, 38] width 18 height 12
